Goal: Find specific page/section: Find specific page/section

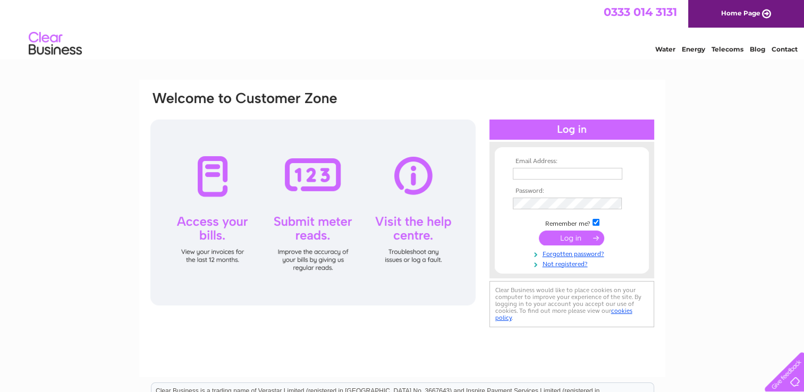
type input "michael@northerndex.co.uk"
click at [559, 237] on input "submit" at bounding box center [571, 238] width 65 height 15
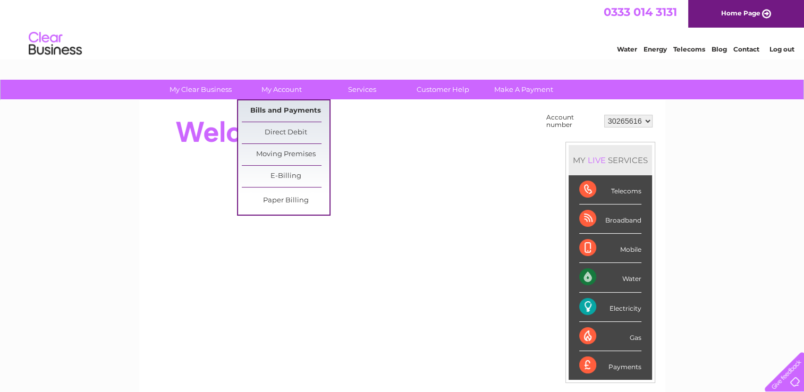
click at [282, 107] on link "Bills and Payments" at bounding box center [286, 110] width 88 height 21
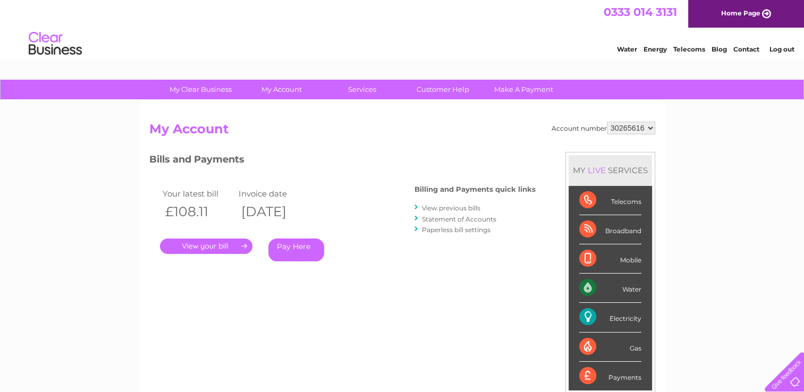
click at [218, 245] on link "." at bounding box center [206, 246] width 92 height 15
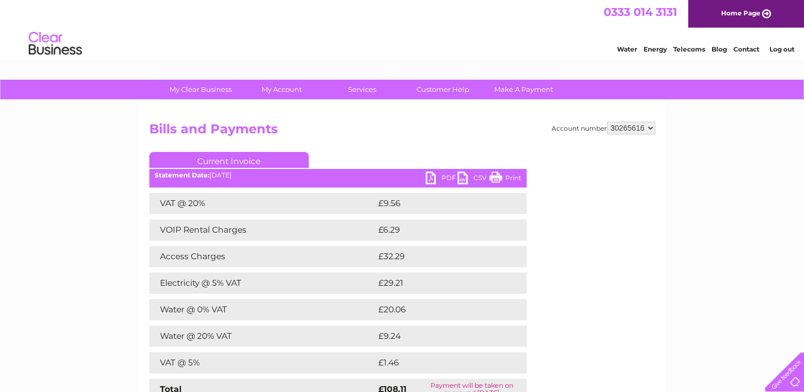
click at [444, 176] on link "PDF" at bounding box center [442, 179] width 32 height 15
